Goal: Task Accomplishment & Management: Manage account settings

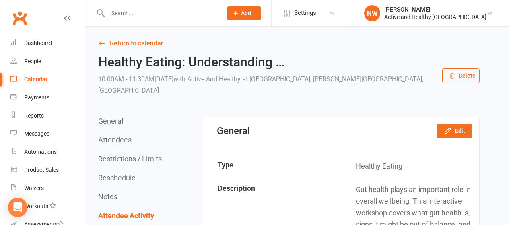
click at [39, 77] on div "Calendar" at bounding box center [35, 79] width 23 height 6
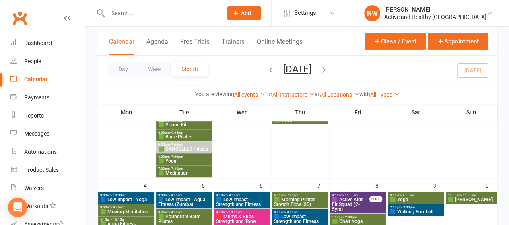
scroll to position [193, 0]
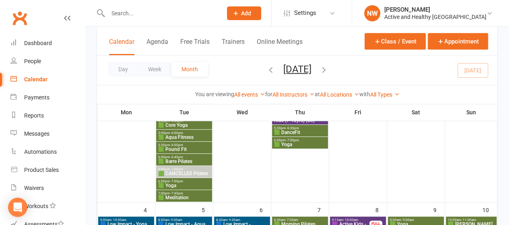
click at [187, 147] on span "🟩 Pound Fit" at bounding box center [184, 149] width 53 height 5
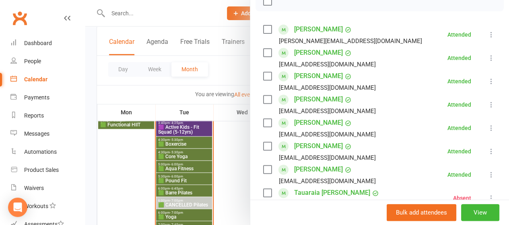
scroll to position [617, 0]
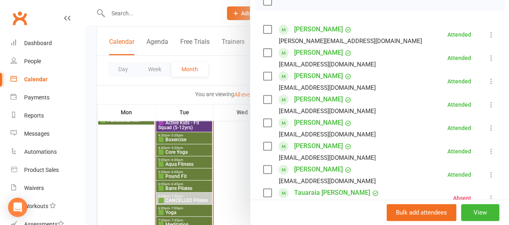
click at [174, 178] on div at bounding box center [297, 112] width 424 height 225
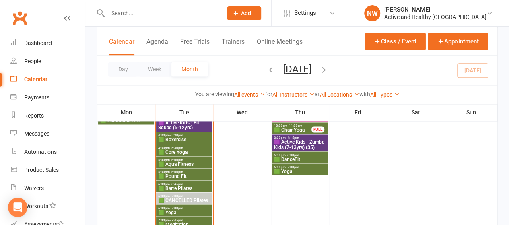
click at [176, 174] on span "🟩 Pound Fit" at bounding box center [184, 176] width 53 height 5
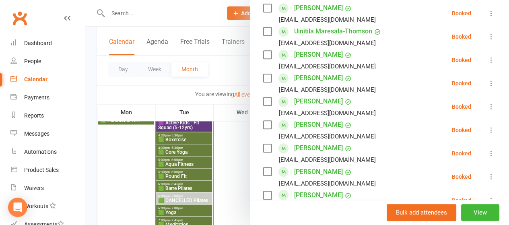
scroll to position [336, 0]
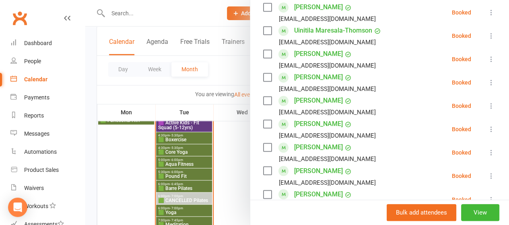
click at [488, 157] on icon at bounding box center [492, 153] width 8 height 8
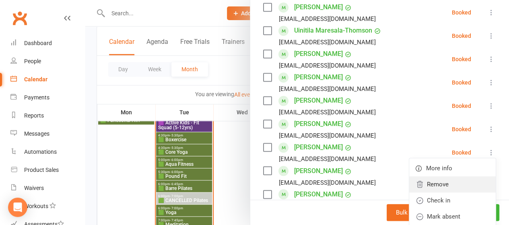
click at [436, 192] on link "Remove" at bounding box center [453, 184] width 87 height 16
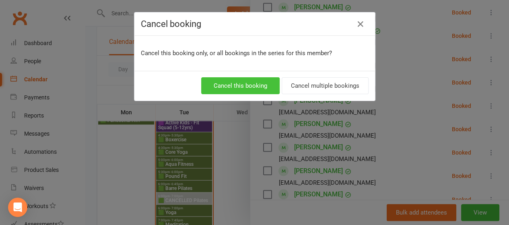
click at [211, 85] on button "Cancel this booking" at bounding box center [240, 85] width 79 height 17
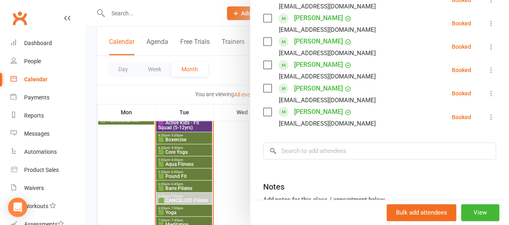
scroll to position [423, 0]
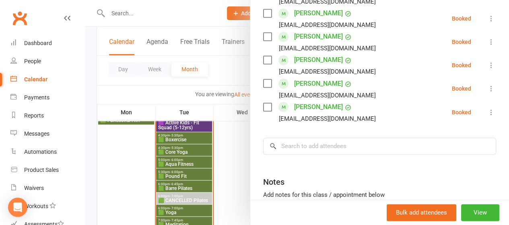
click at [228, 125] on div at bounding box center [297, 112] width 424 height 225
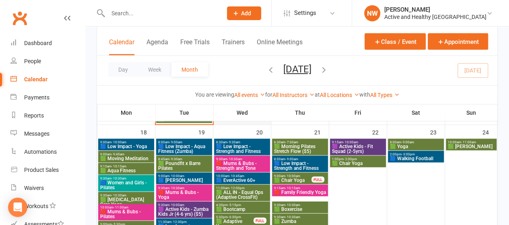
scroll to position [755, 0]
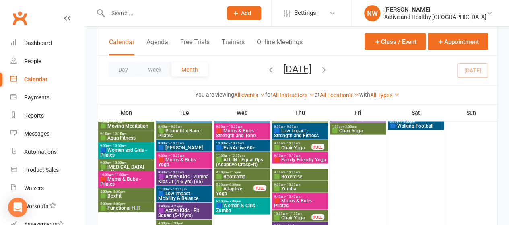
click at [243, 160] on span "🟩 ALL IN - Equal Ops (Adaptive CrossFit)" at bounding box center [242, 162] width 53 height 10
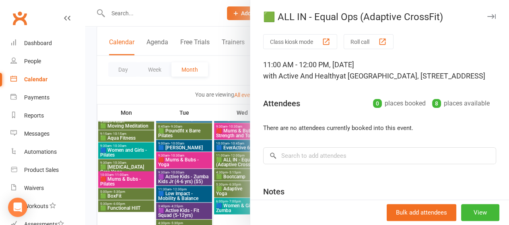
click at [230, 147] on div at bounding box center [297, 112] width 424 height 225
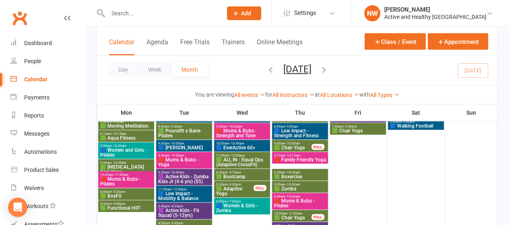
click at [230, 147] on span "🟦 EverActive 60+" at bounding box center [242, 147] width 53 height 5
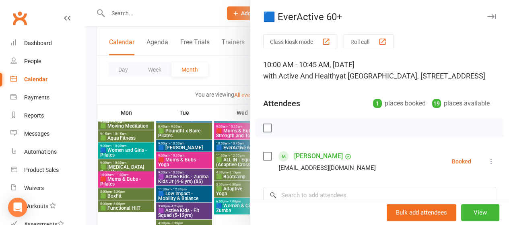
click at [232, 83] on div at bounding box center [297, 112] width 424 height 225
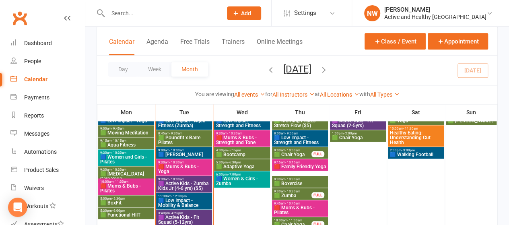
scroll to position [522, 0]
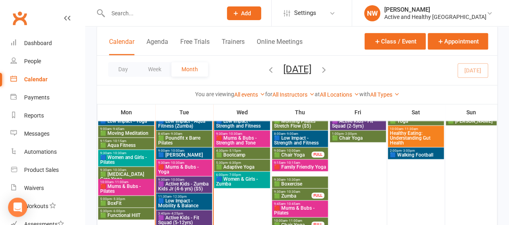
click at [248, 165] on span "🟩 Adaptive Yoga" at bounding box center [242, 167] width 53 height 5
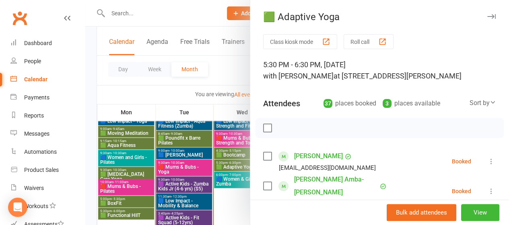
scroll to position [82, 0]
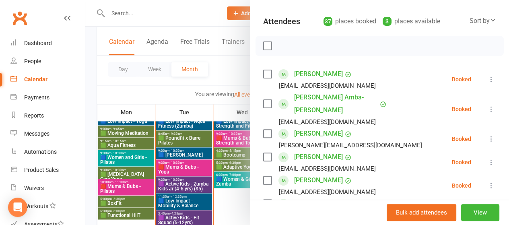
click at [231, 82] on div at bounding box center [297, 112] width 424 height 225
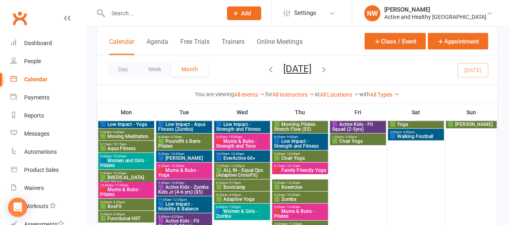
scroll to position [762, 0]
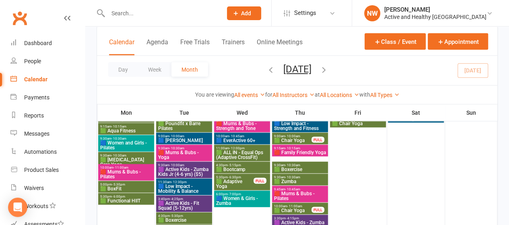
click at [241, 179] on span "🟩 Adaptive Yoga" at bounding box center [235, 184] width 38 height 10
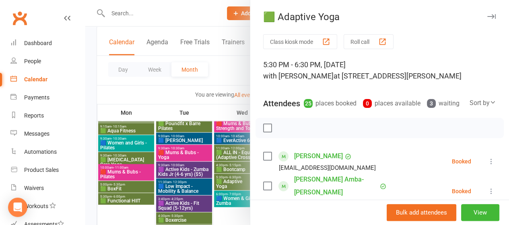
click at [225, 81] on div at bounding box center [297, 112] width 424 height 225
